Goal: Register for event/course

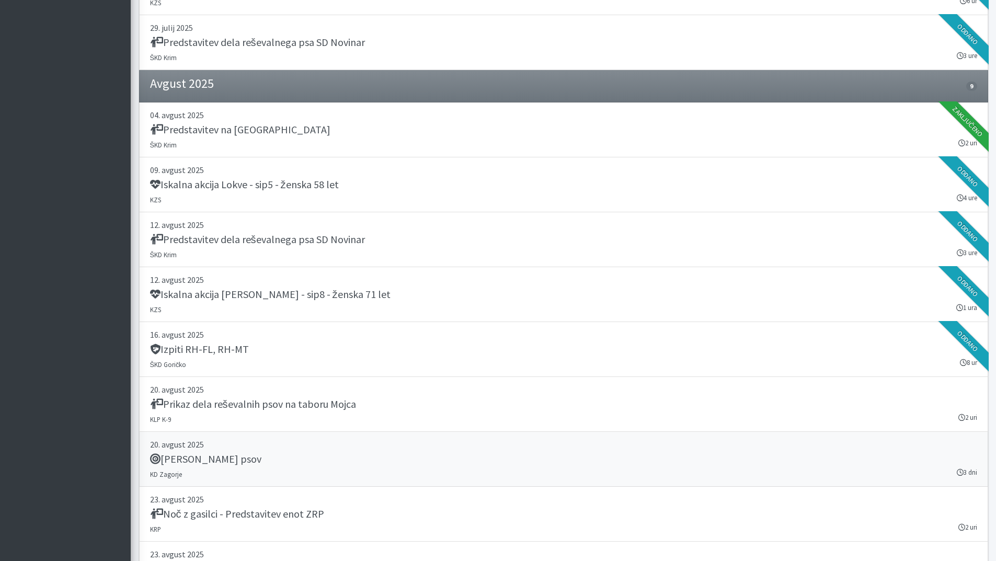
scroll to position [993, 0]
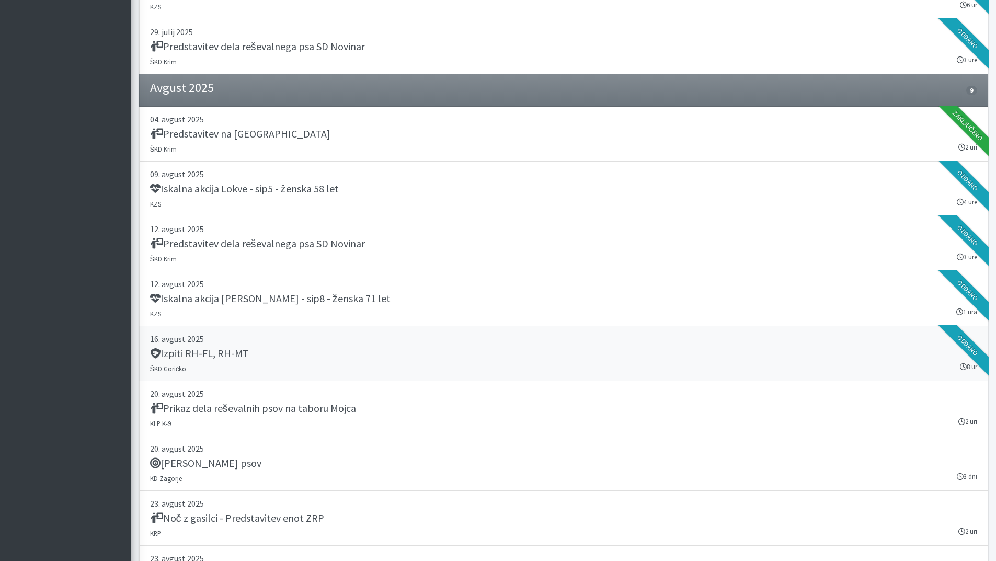
click at [229, 355] on h5 "Izpiti RH-FL, RH-MT" at bounding box center [199, 353] width 99 height 13
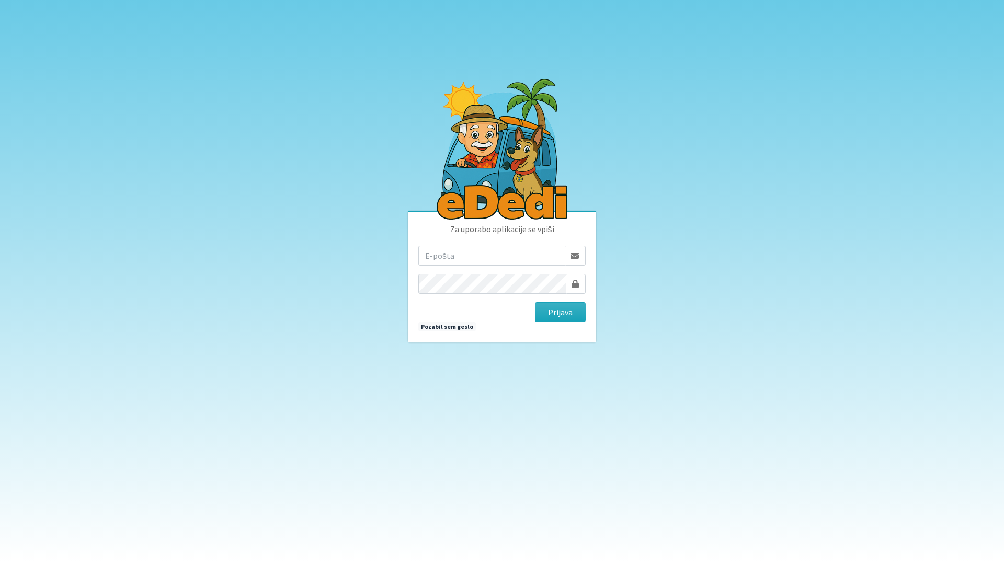
click at [452, 259] on input "email" at bounding box center [491, 256] width 146 height 20
type input "tanja.ficko@gmail.com"
click at [560, 310] on button "Prijava" at bounding box center [560, 312] width 51 height 20
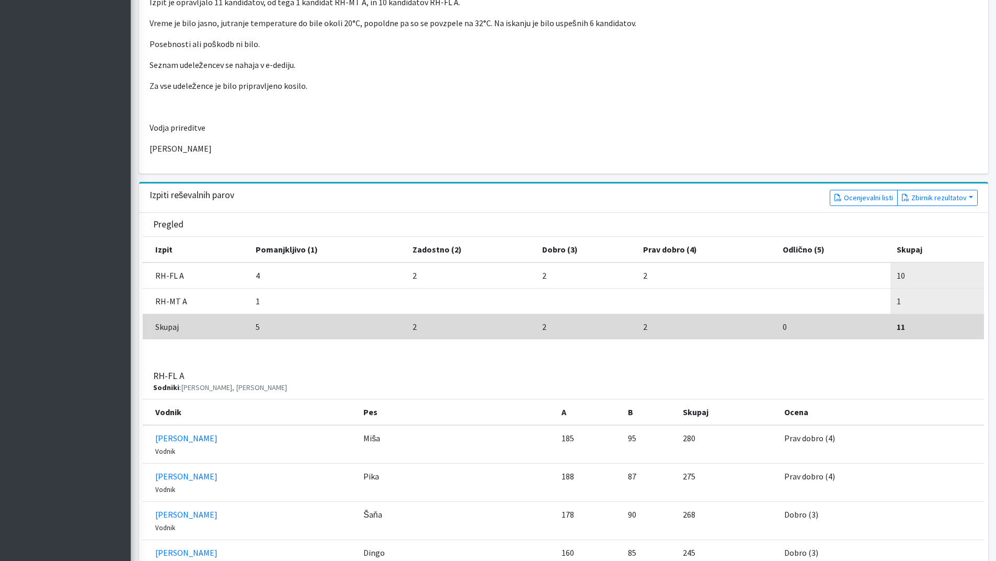
scroll to position [324, 0]
